Goal: Transaction & Acquisition: Purchase product/service

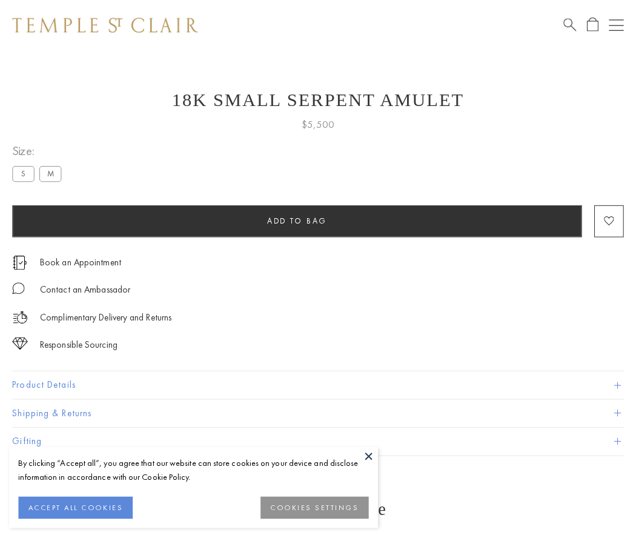
scroll to position [1, 0]
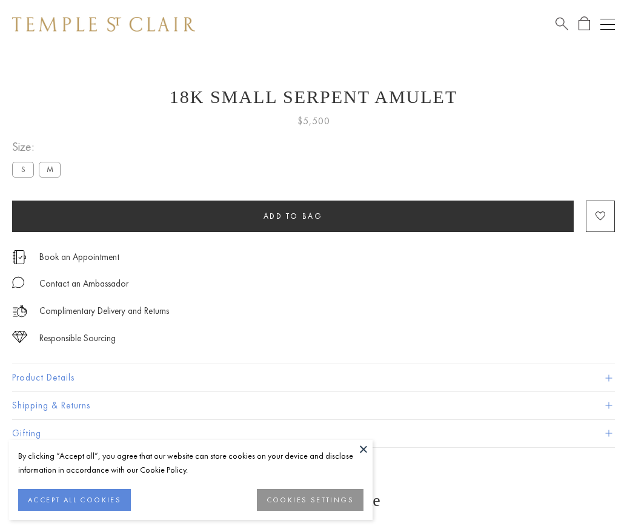
click at [293, 216] on span "Add to bag" at bounding box center [292, 216] width 59 height 10
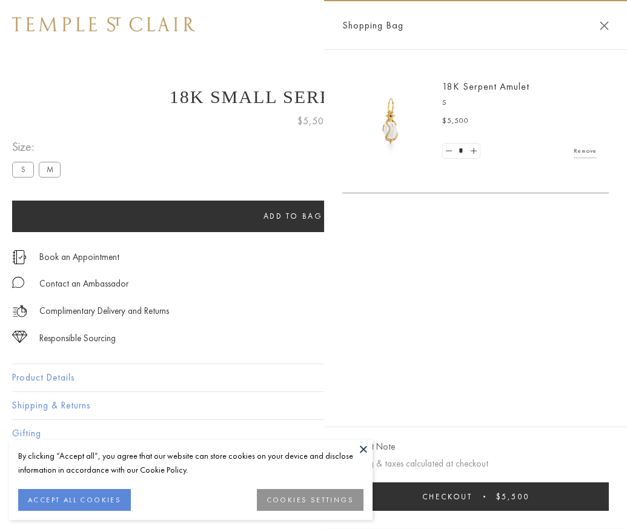
click at [472, 501] on span "Checkout" at bounding box center [447, 496] width 50 height 10
